Goal: Obtain resource: Download file/media

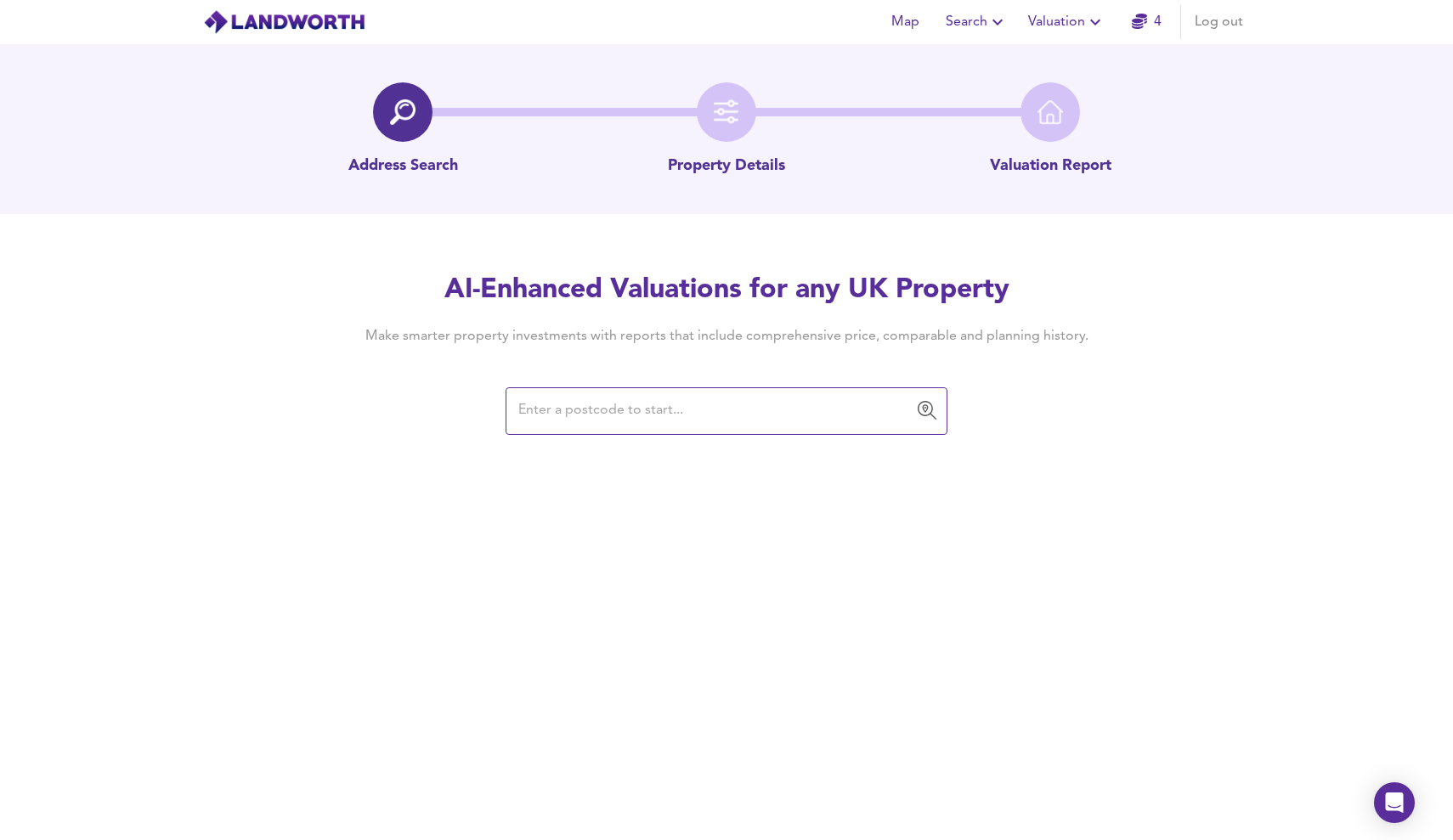
click at [1128, 15] on span "4" at bounding box center [1146, 22] width 55 height 24
click at [1135, 18] on icon "button" at bounding box center [1139, 21] width 15 height 15
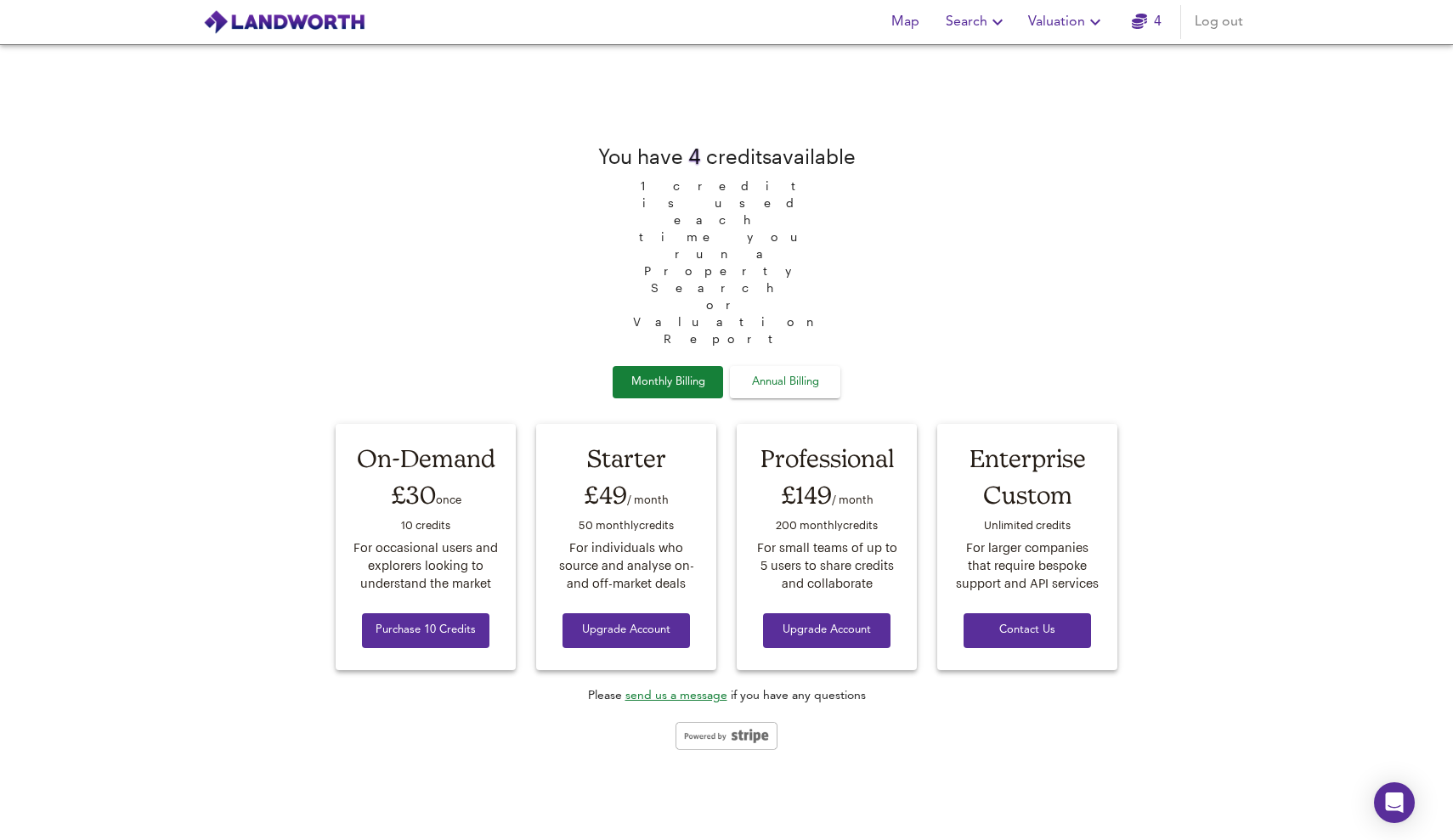
click at [1095, 16] on icon "button" at bounding box center [1095, 22] width 20 height 20
click at [1057, 88] on li "Valuation Report History" at bounding box center [1067, 92] width 203 height 31
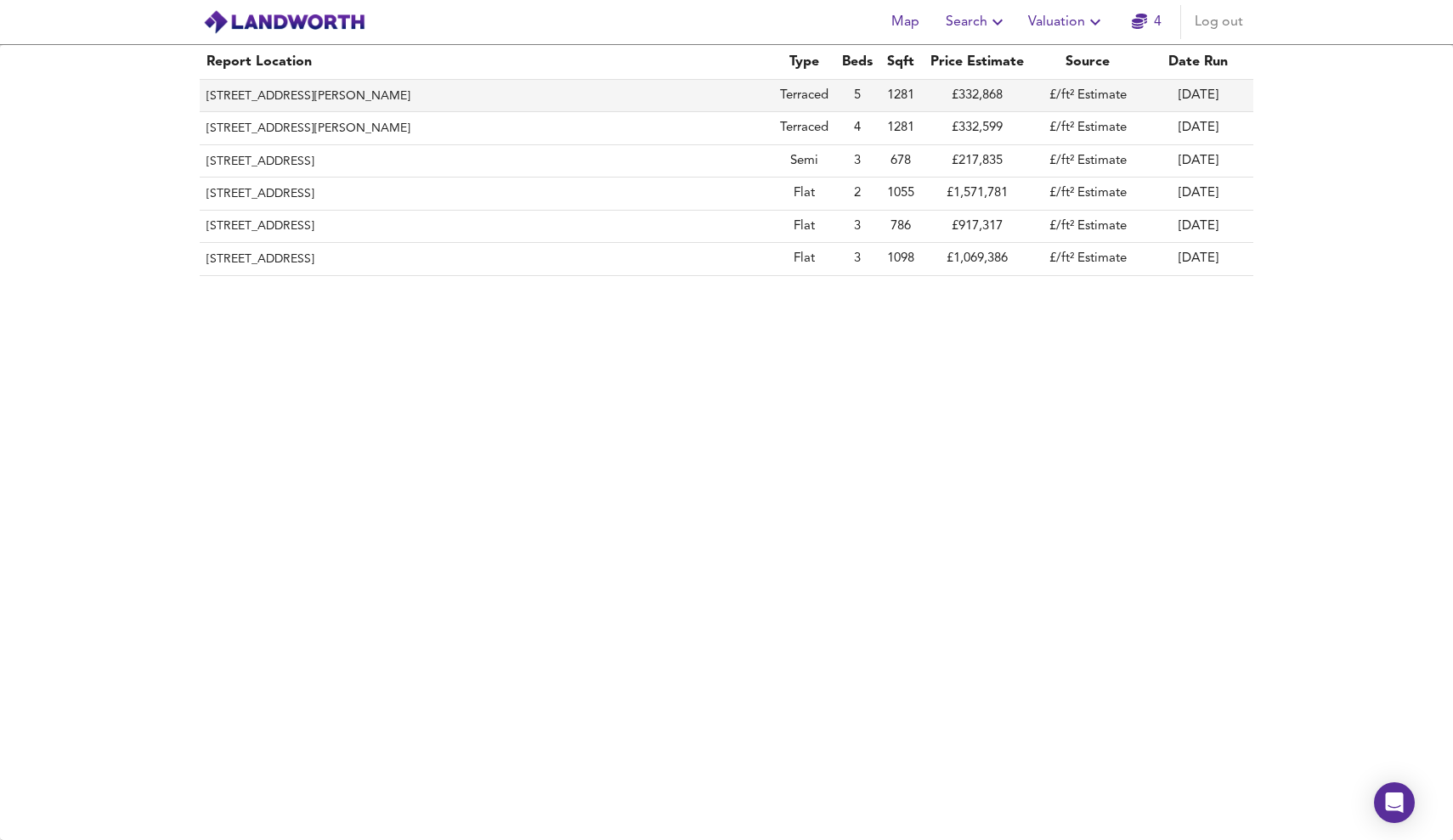
click at [827, 89] on td "Terraced" at bounding box center [804, 96] width 62 height 32
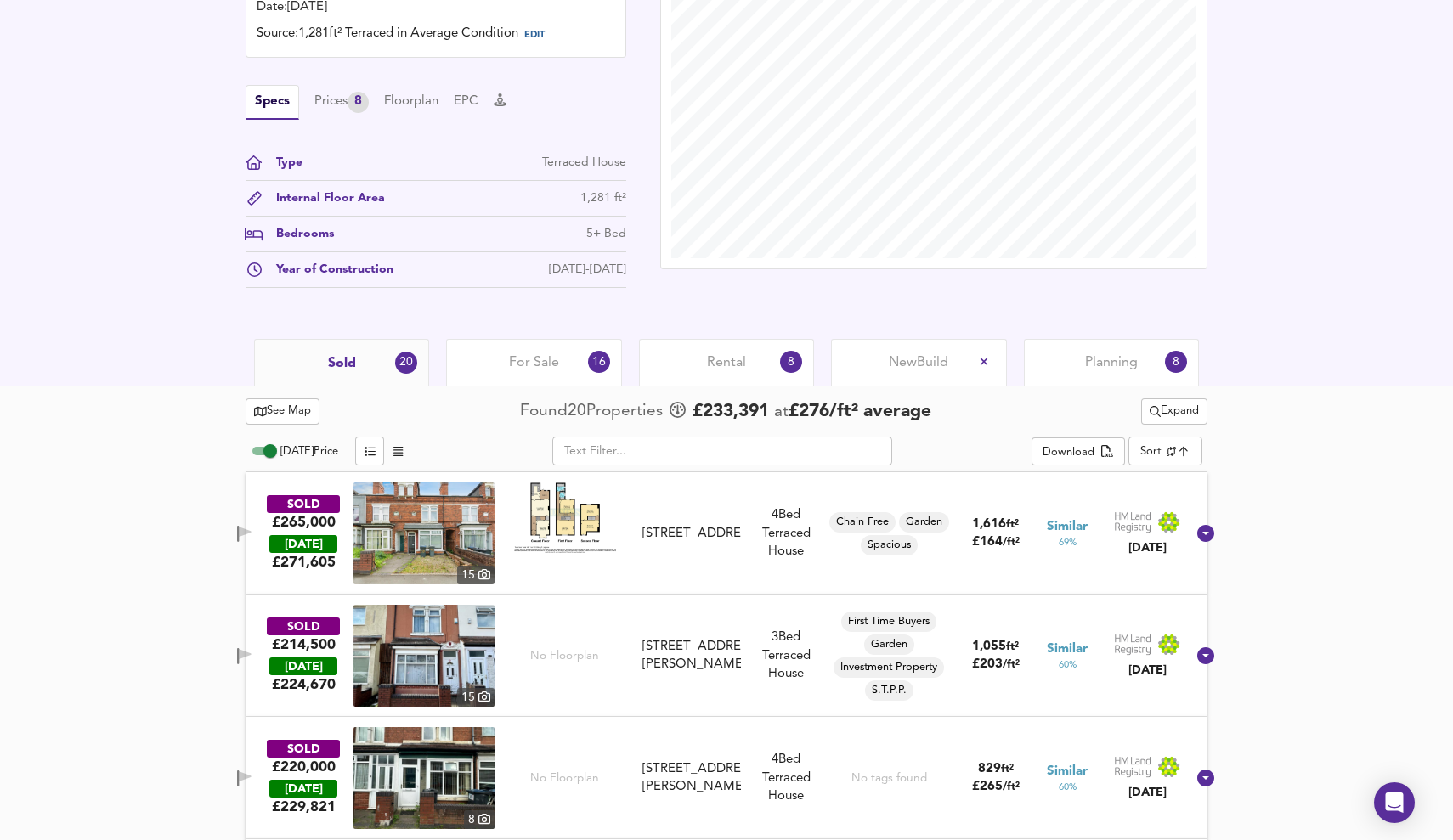
scroll to position [498, 0]
click at [543, 360] on span "For Sale" at bounding box center [533, 364] width 50 height 19
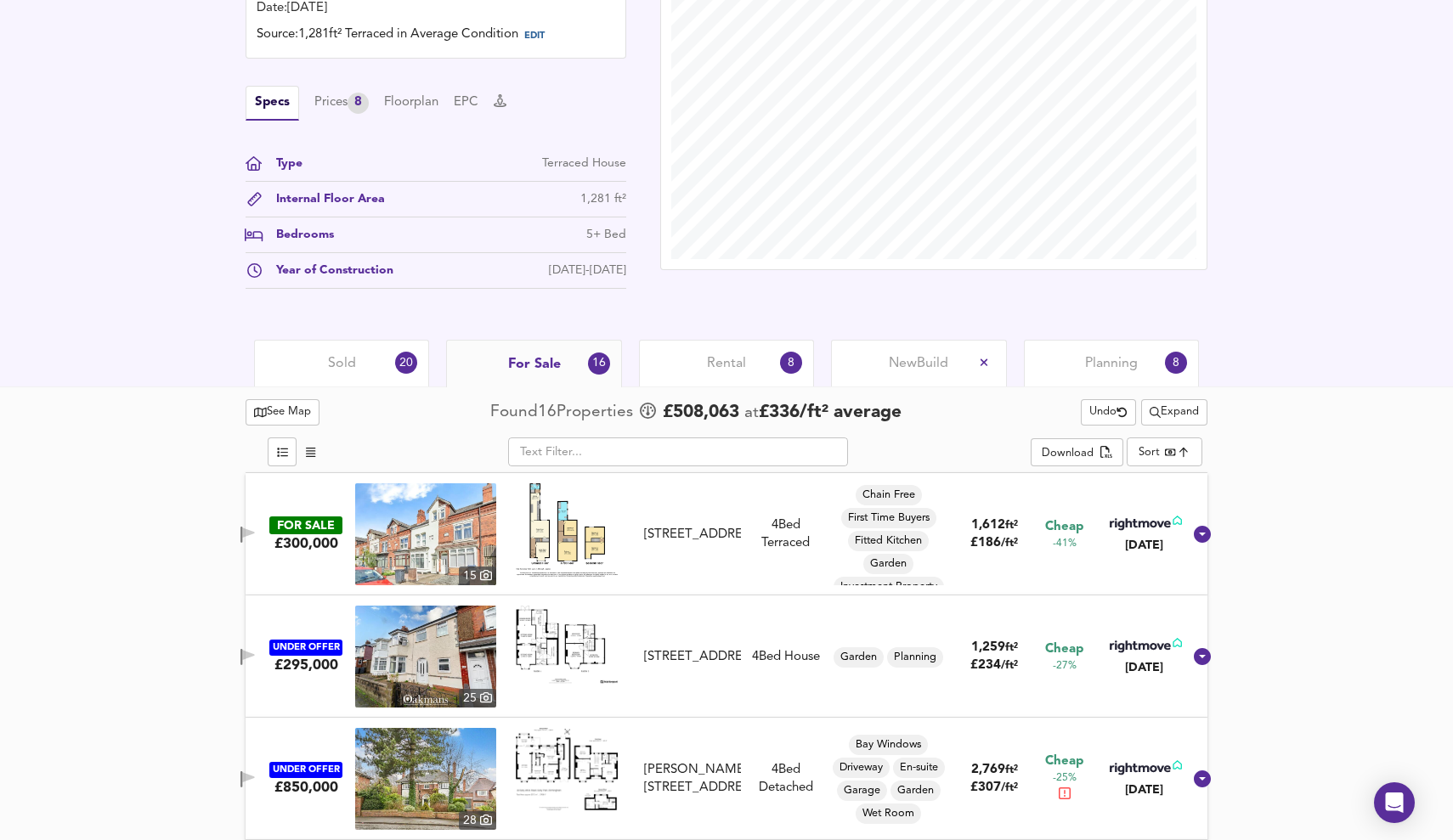
click at [740, 363] on span "Rental" at bounding box center [726, 364] width 39 height 19
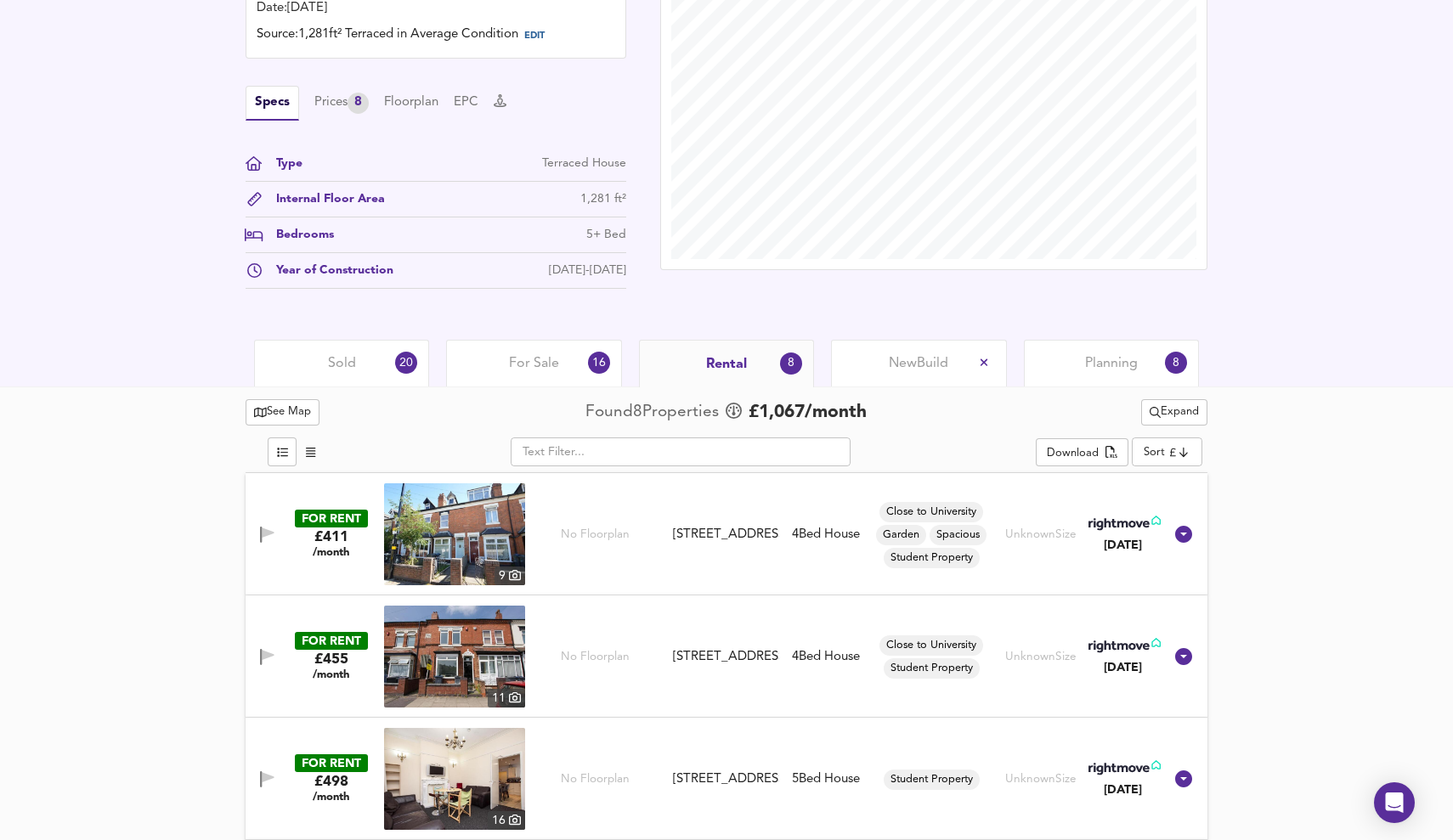
click at [894, 360] on span "New Build" at bounding box center [918, 364] width 59 height 19
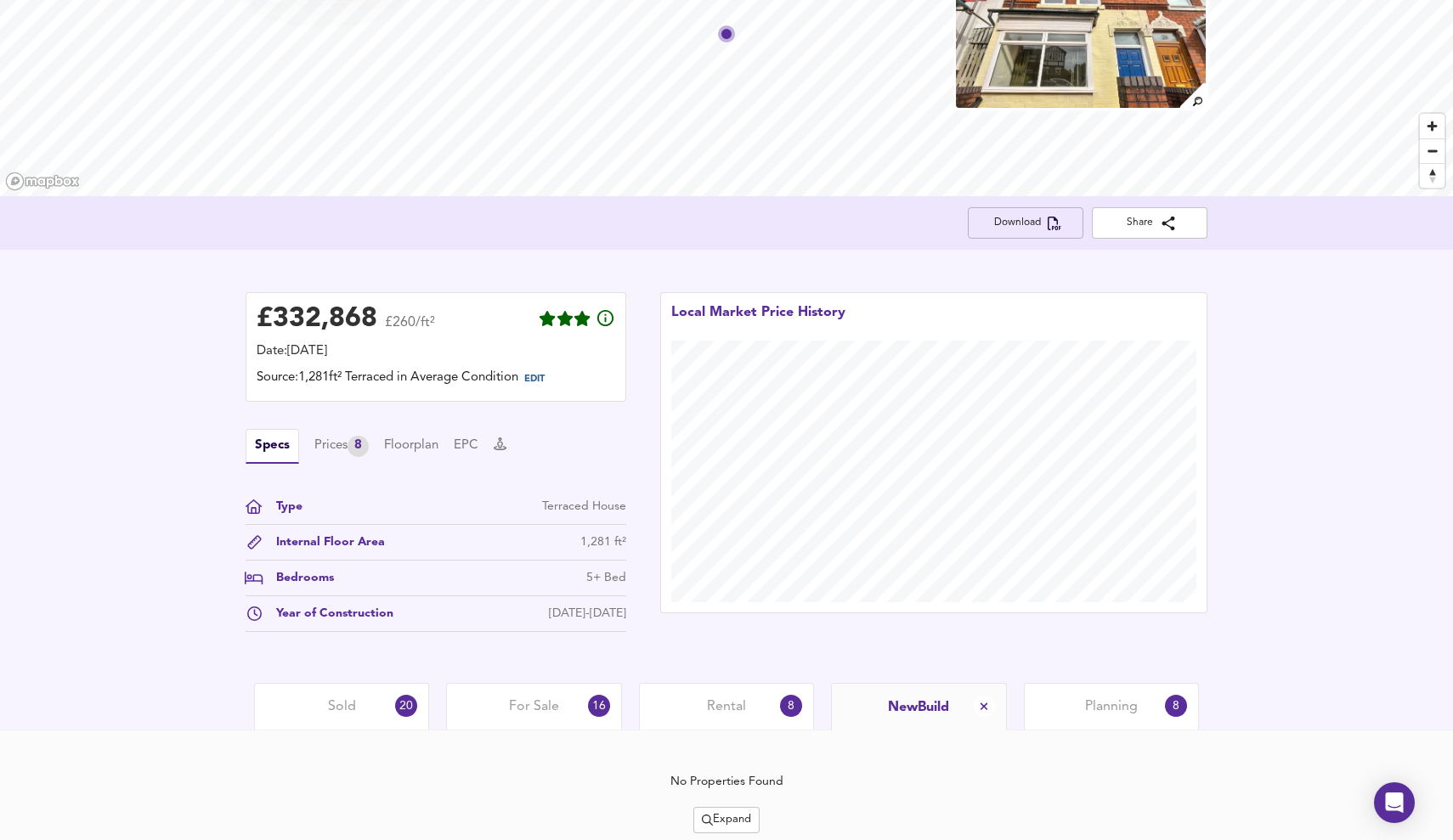
click at [1017, 228] on span "Download" at bounding box center [1025, 223] width 88 height 18
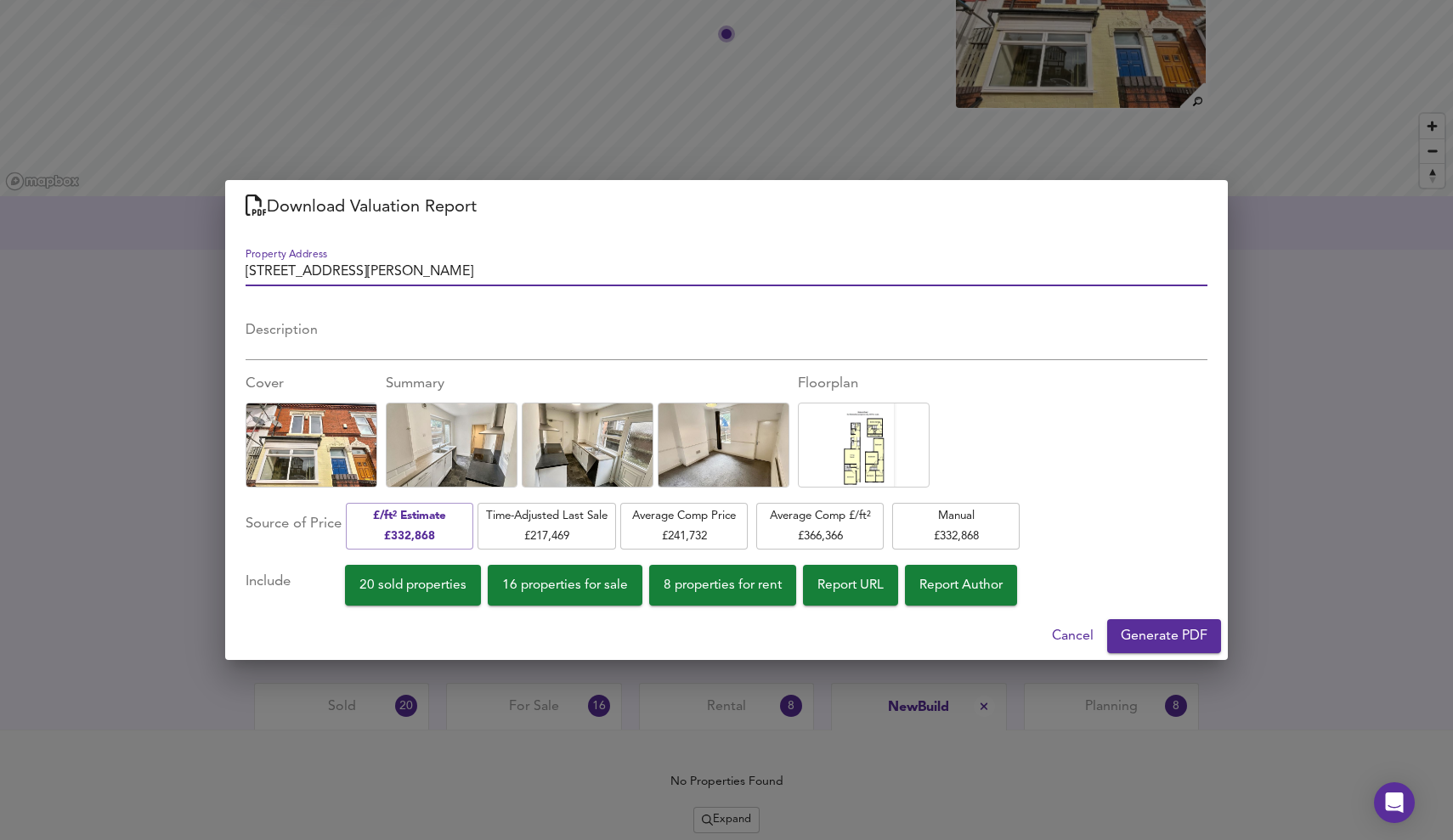
click at [1160, 633] on span "Generate PDF" at bounding box center [1163, 636] width 87 height 24
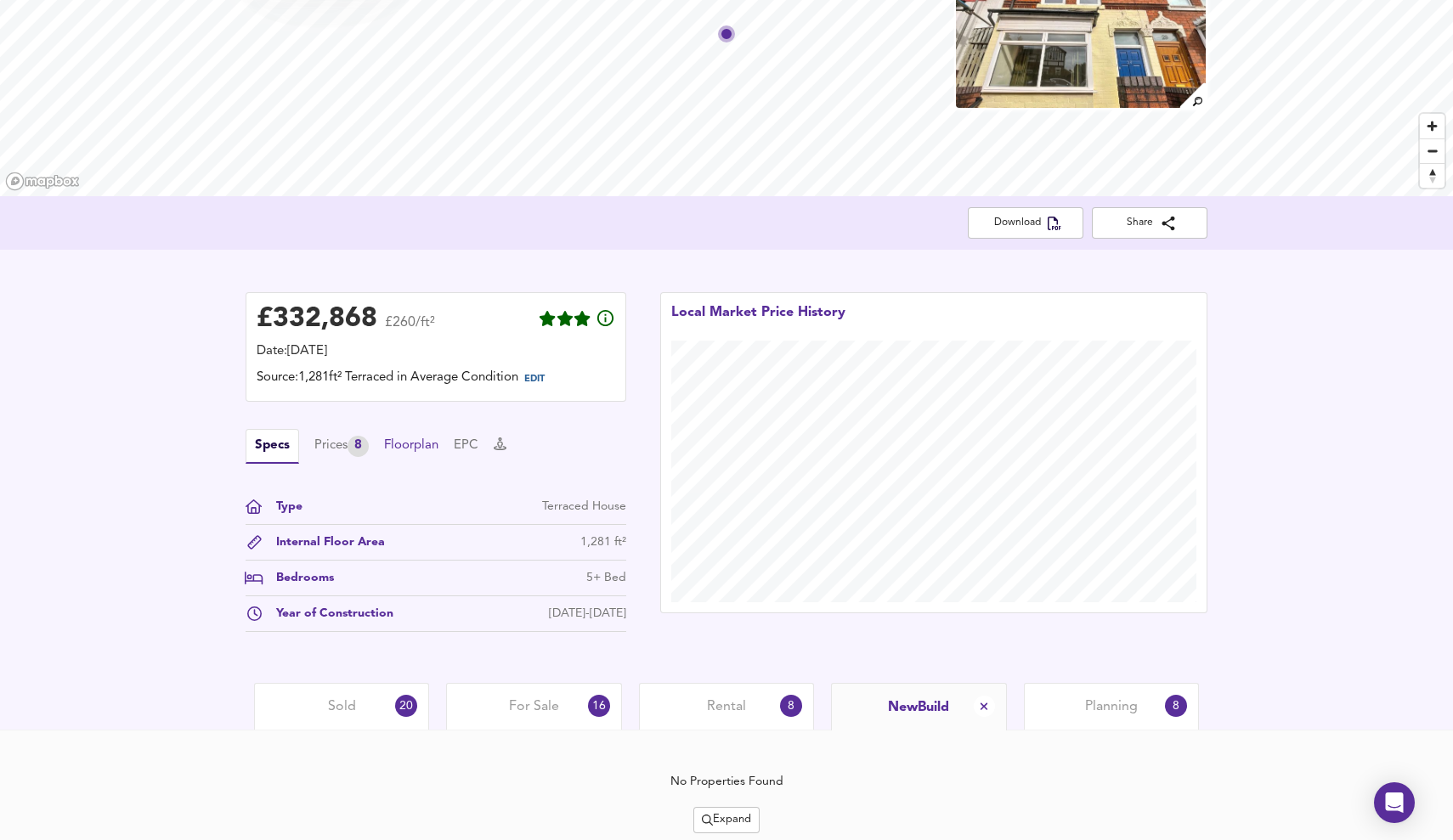
click at [428, 444] on button "Floorplan" at bounding box center [411, 446] width 55 height 19
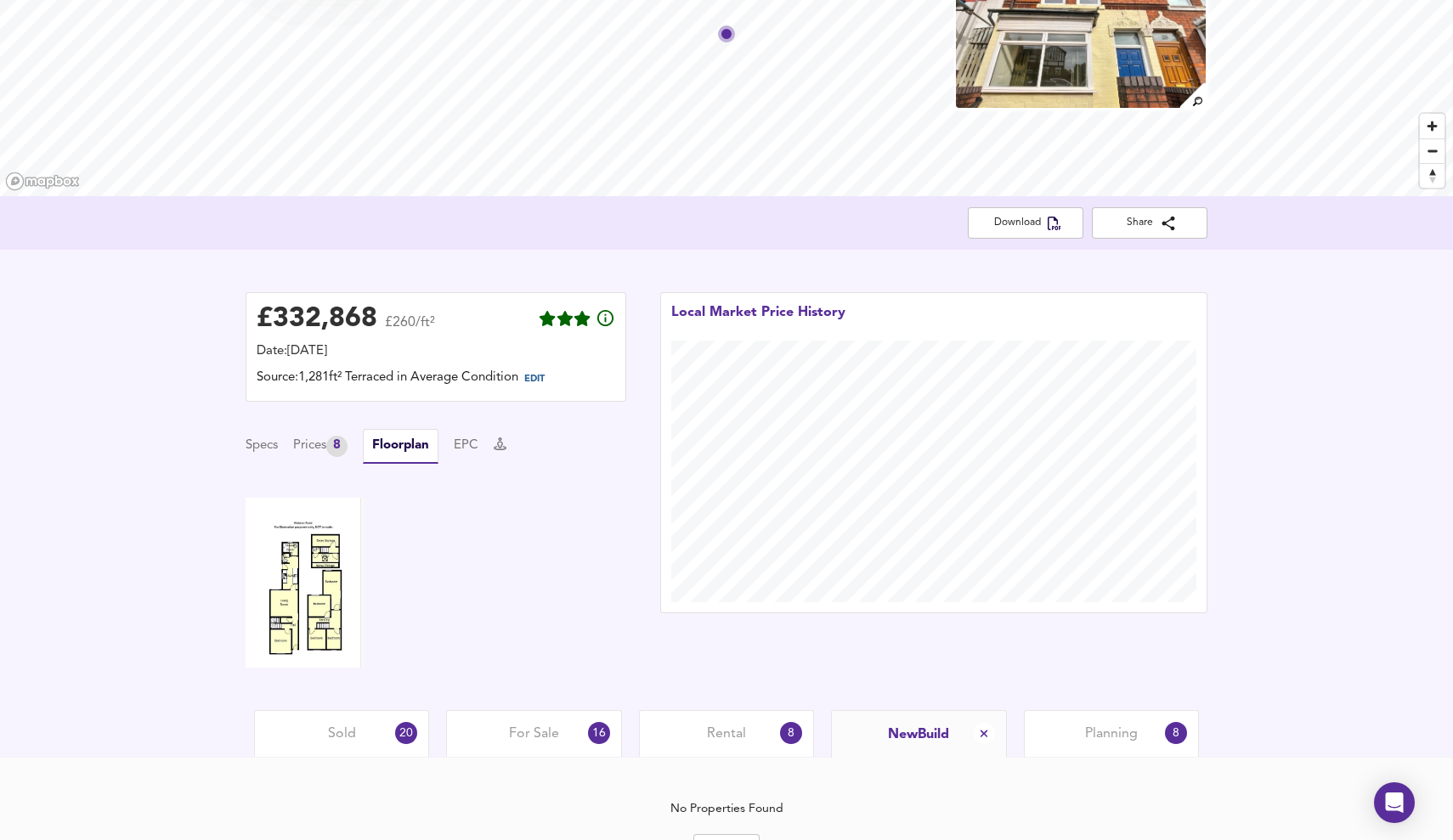
click at [323, 569] on img at bounding box center [304, 582] width 119 height 169
click at [336, 563] on img at bounding box center [304, 582] width 119 height 169
